Goal: Task Accomplishment & Management: Manage account settings

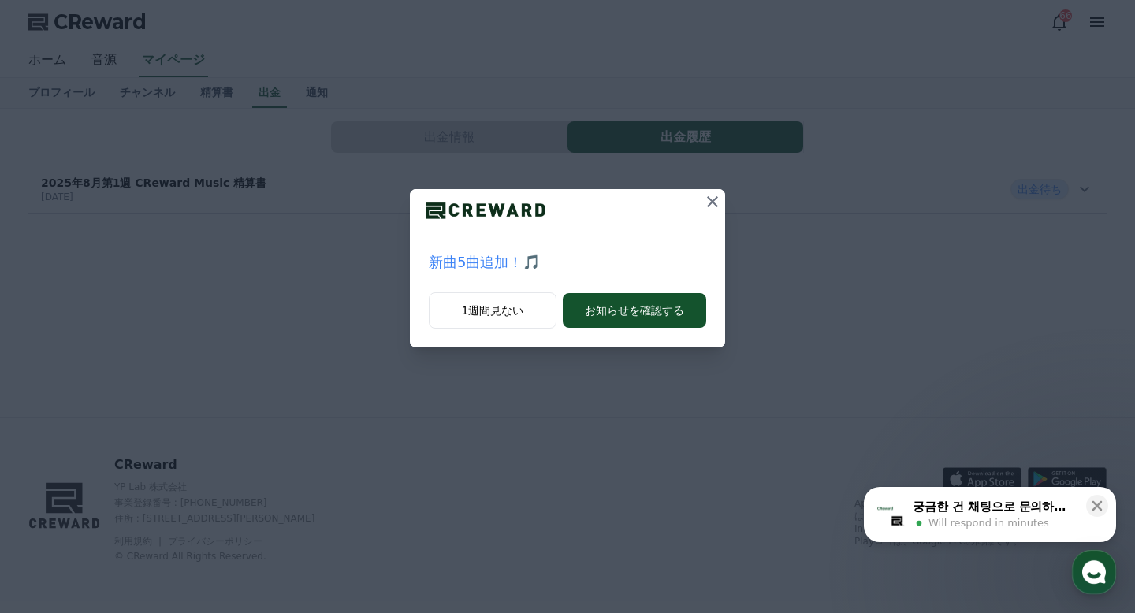
click at [716, 204] on icon at bounding box center [712, 201] width 11 height 11
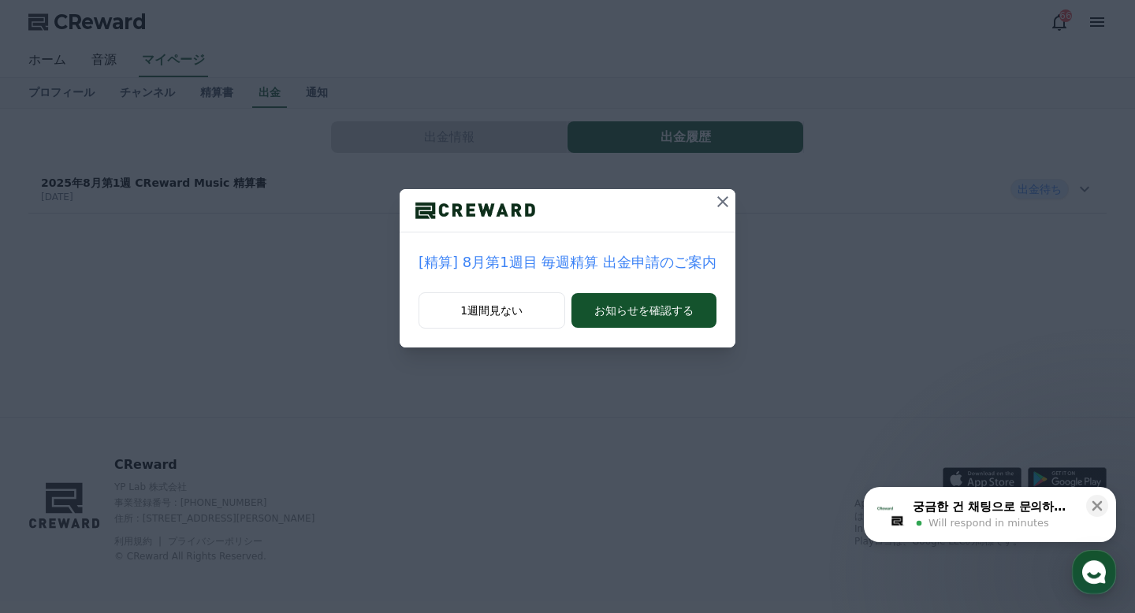
click at [721, 203] on icon at bounding box center [722, 201] width 11 height 11
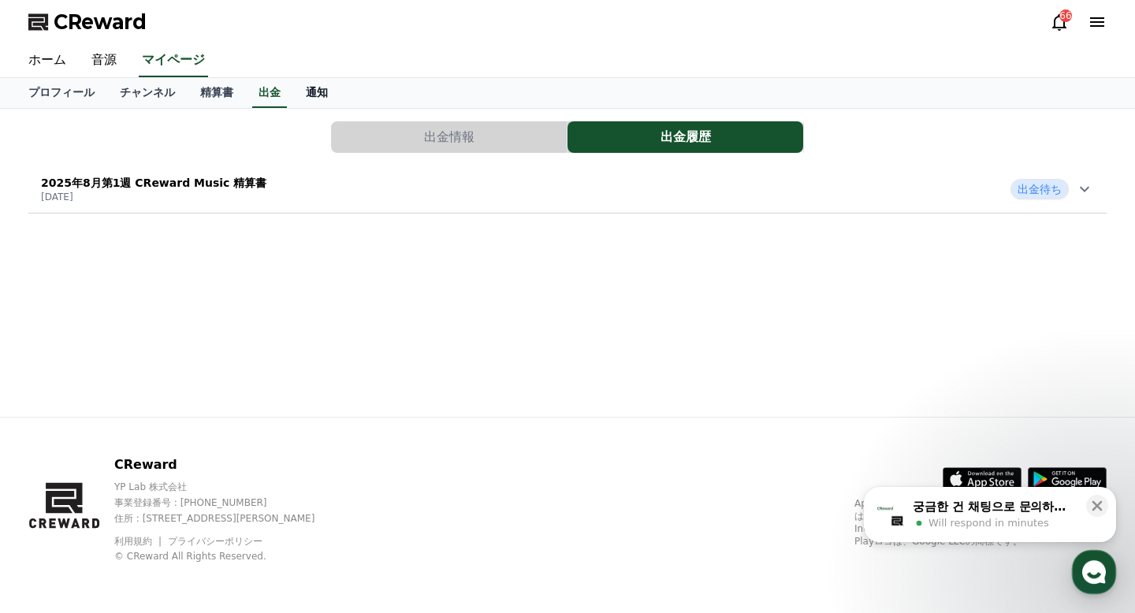
click at [326, 93] on link "通知" at bounding box center [316, 93] width 47 height 30
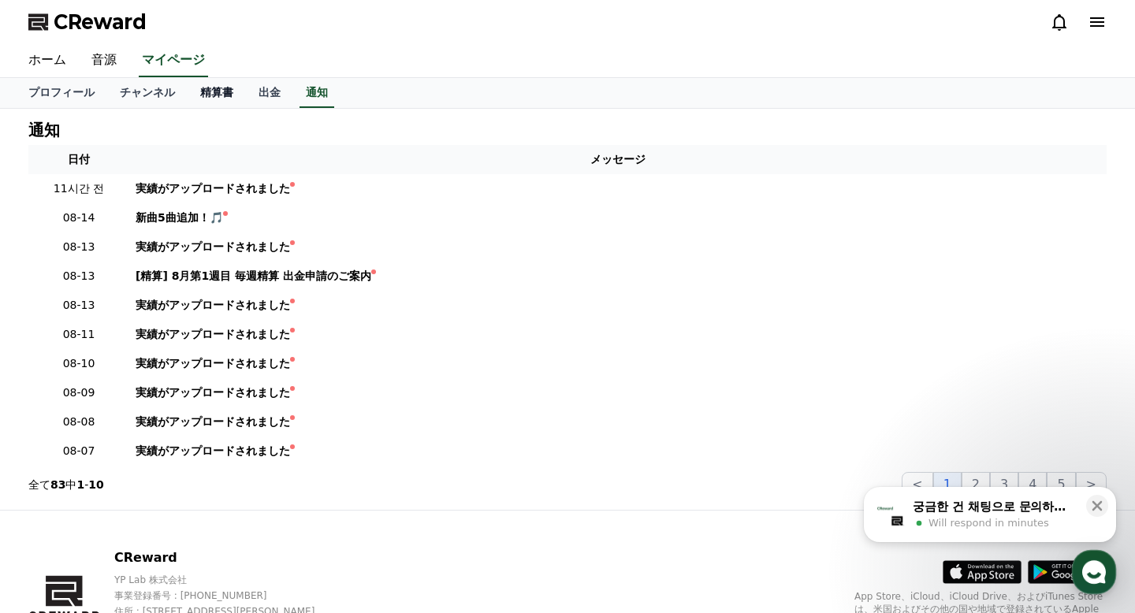
click at [220, 94] on link "精算書" at bounding box center [217, 93] width 58 height 30
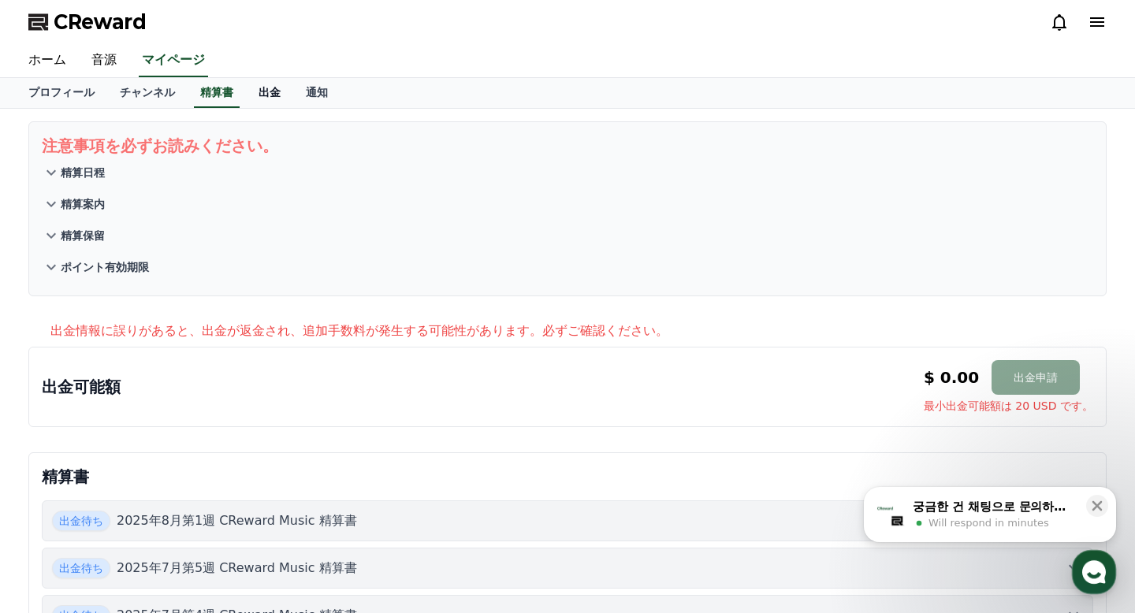
click at [266, 99] on link "出金" at bounding box center [269, 93] width 47 height 30
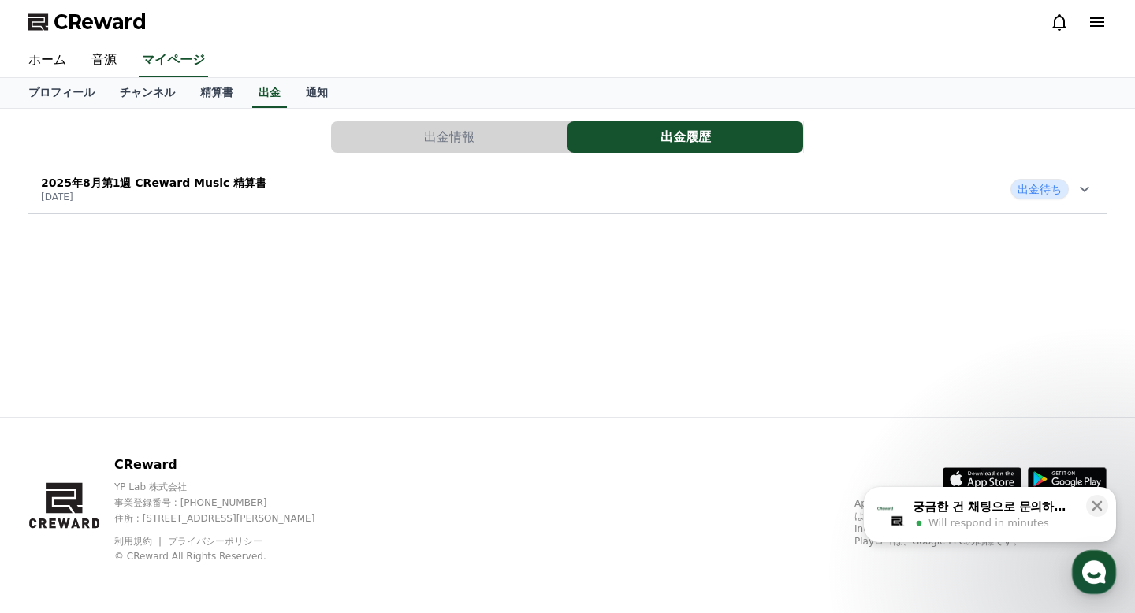
click at [736, 192] on span "出金待ち" at bounding box center [1040, 189] width 58 height 20
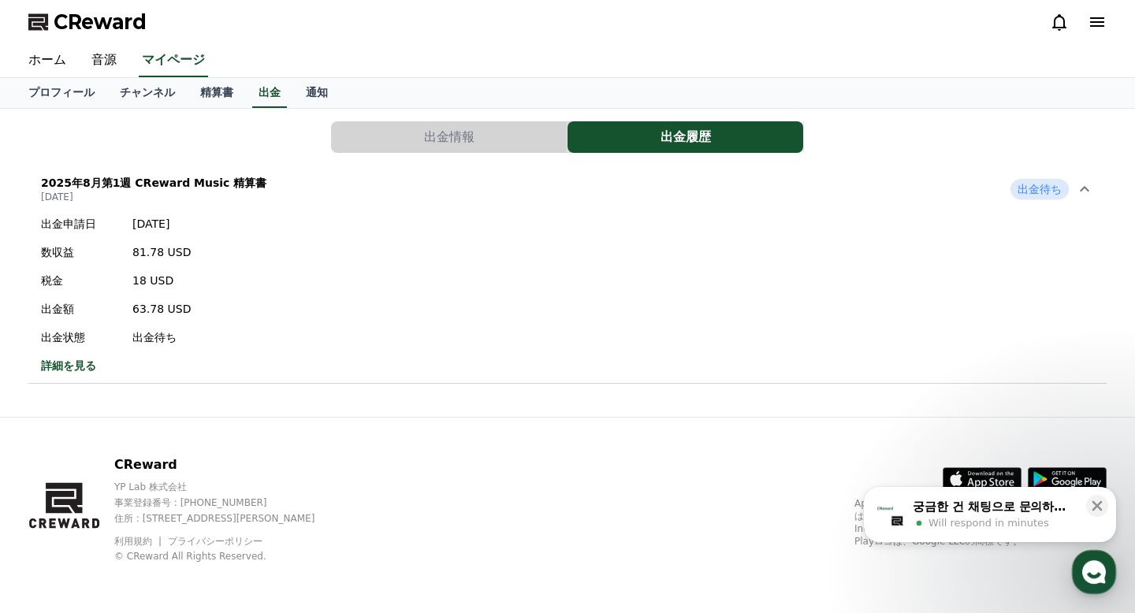
click at [736, 192] on span "出金待ち" at bounding box center [1040, 189] width 58 height 20
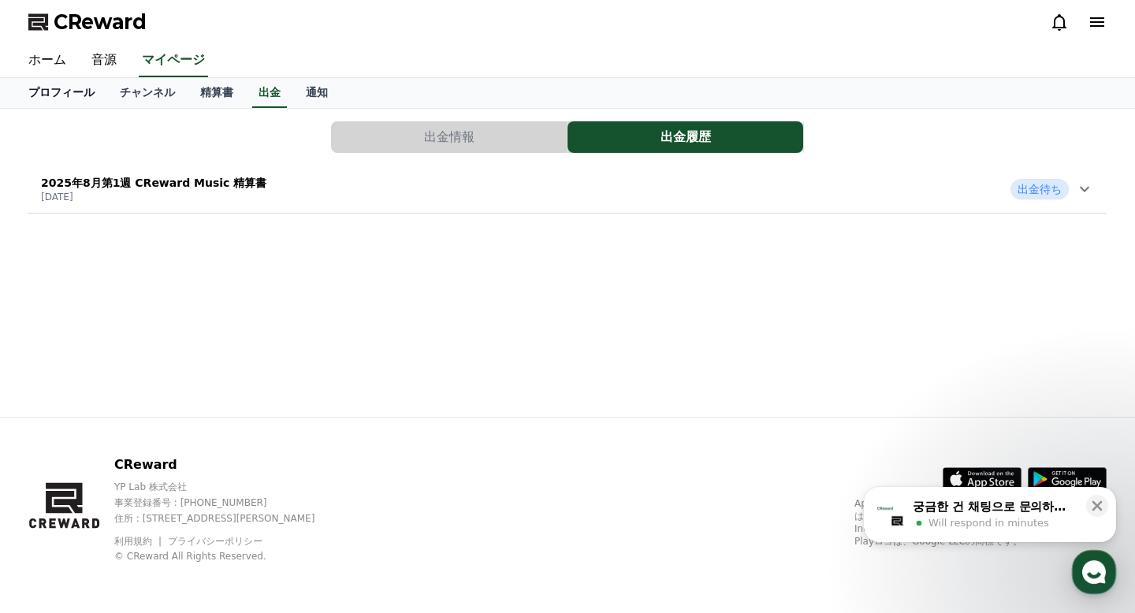
click at [54, 94] on link "プロフィール" at bounding box center [61, 93] width 91 height 30
